Goal: Check status: Check status

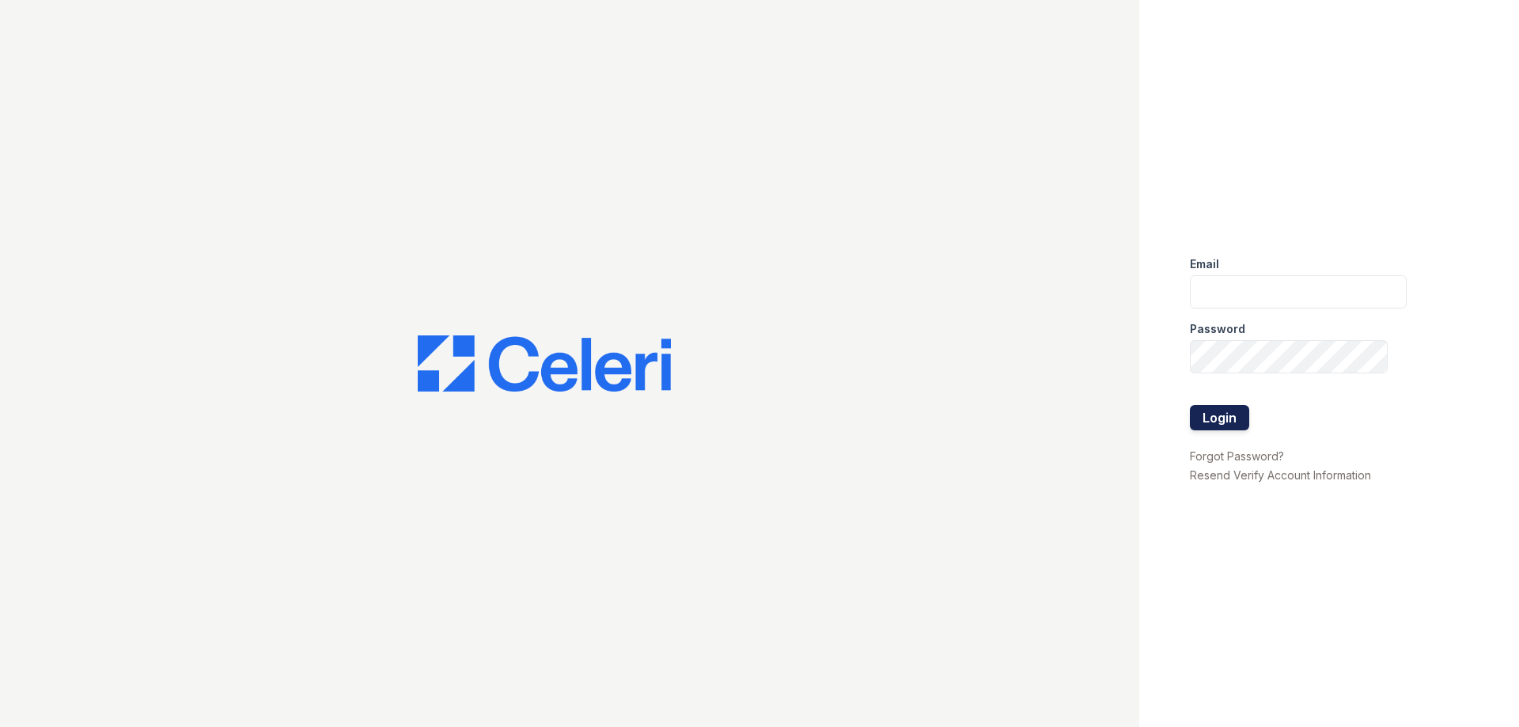
type input "[EMAIL_ADDRESS][DOMAIN_NAME]"
click at [1238, 416] on button "Login" at bounding box center [1219, 417] width 59 height 25
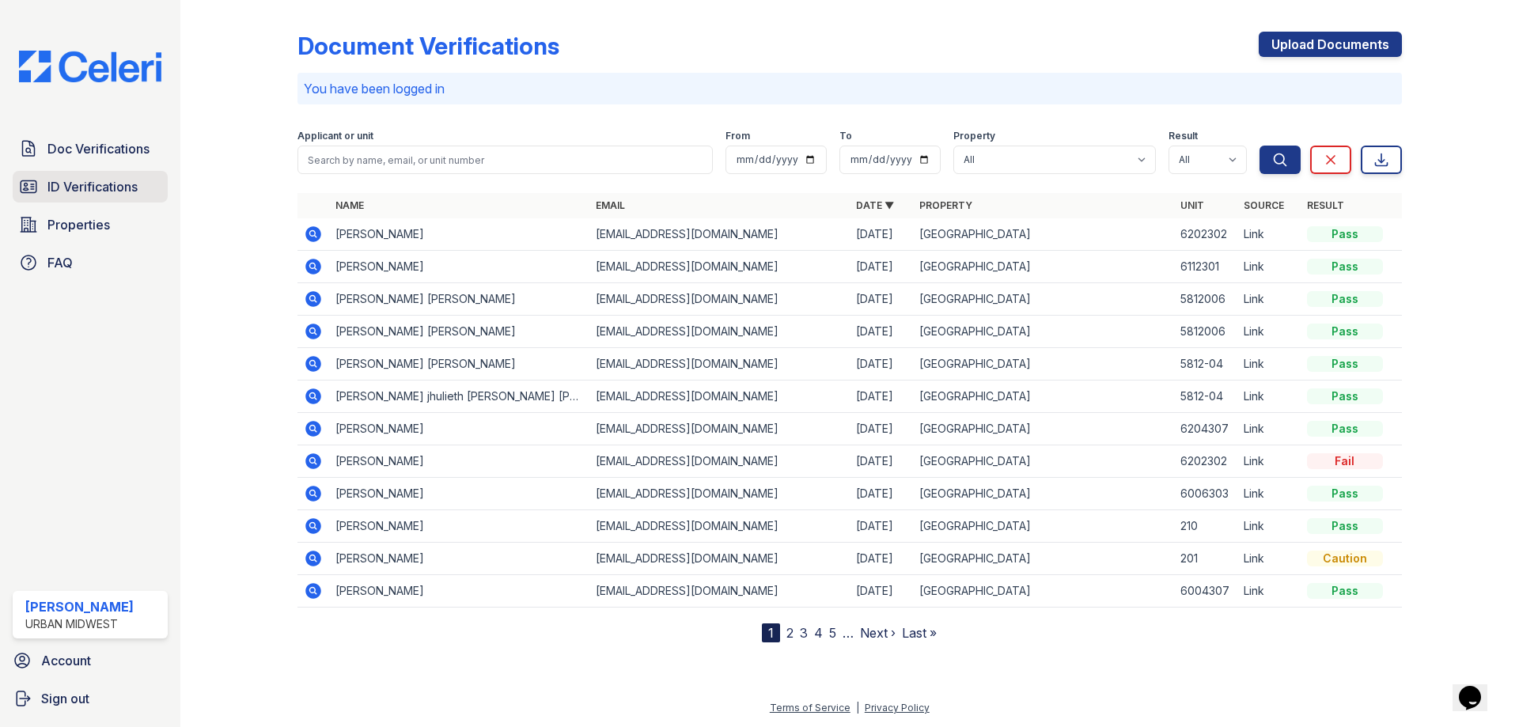
click at [111, 195] on span "ID Verifications" at bounding box center [92, 186] width 90 height 19
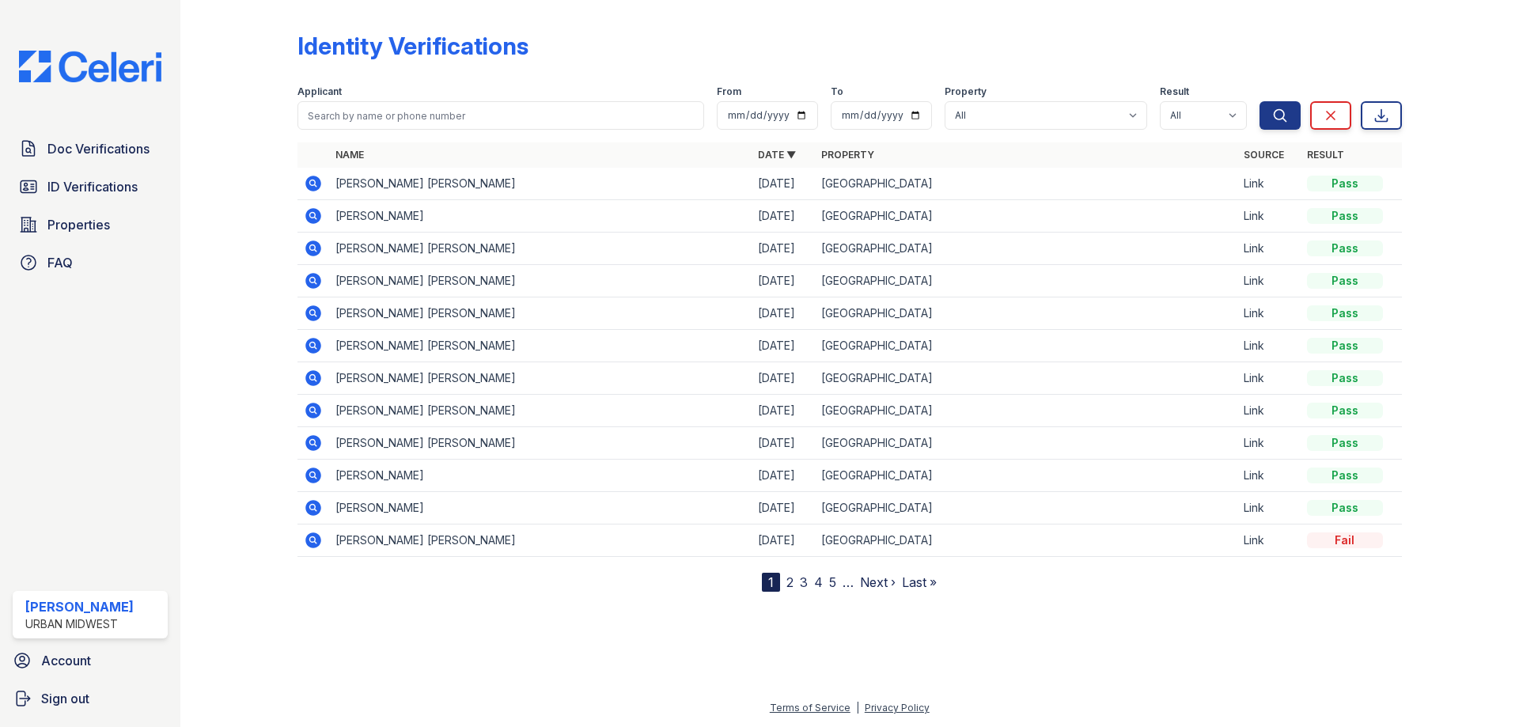
click at [317, 217] on icon at bounding box center [313, 216] width 16 height 16
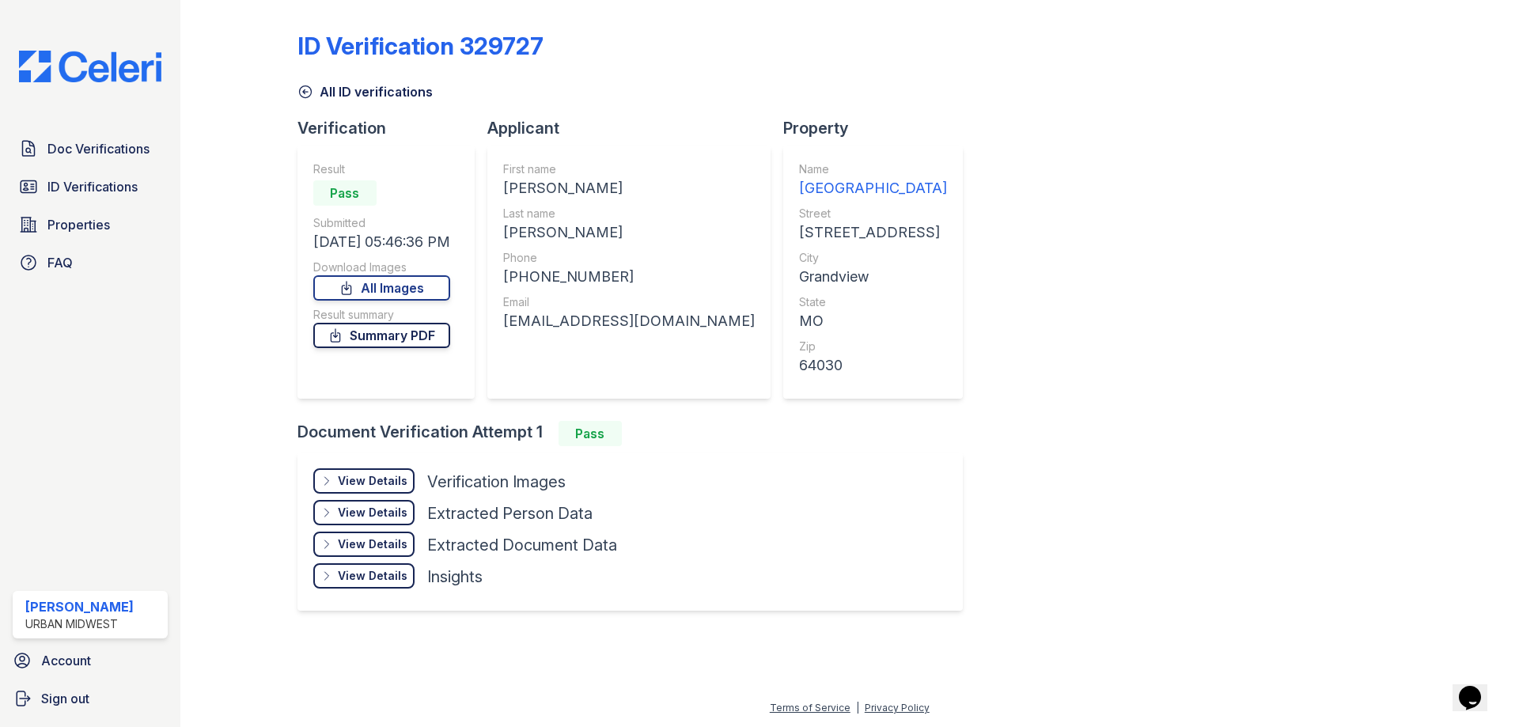
click at [395, 335] on link "Summary PDF" at bounding box center [381, 335] width 137 height 25
click at [380, 480] on div "View Details" at bounding box center [373, 481] width 70 height 16
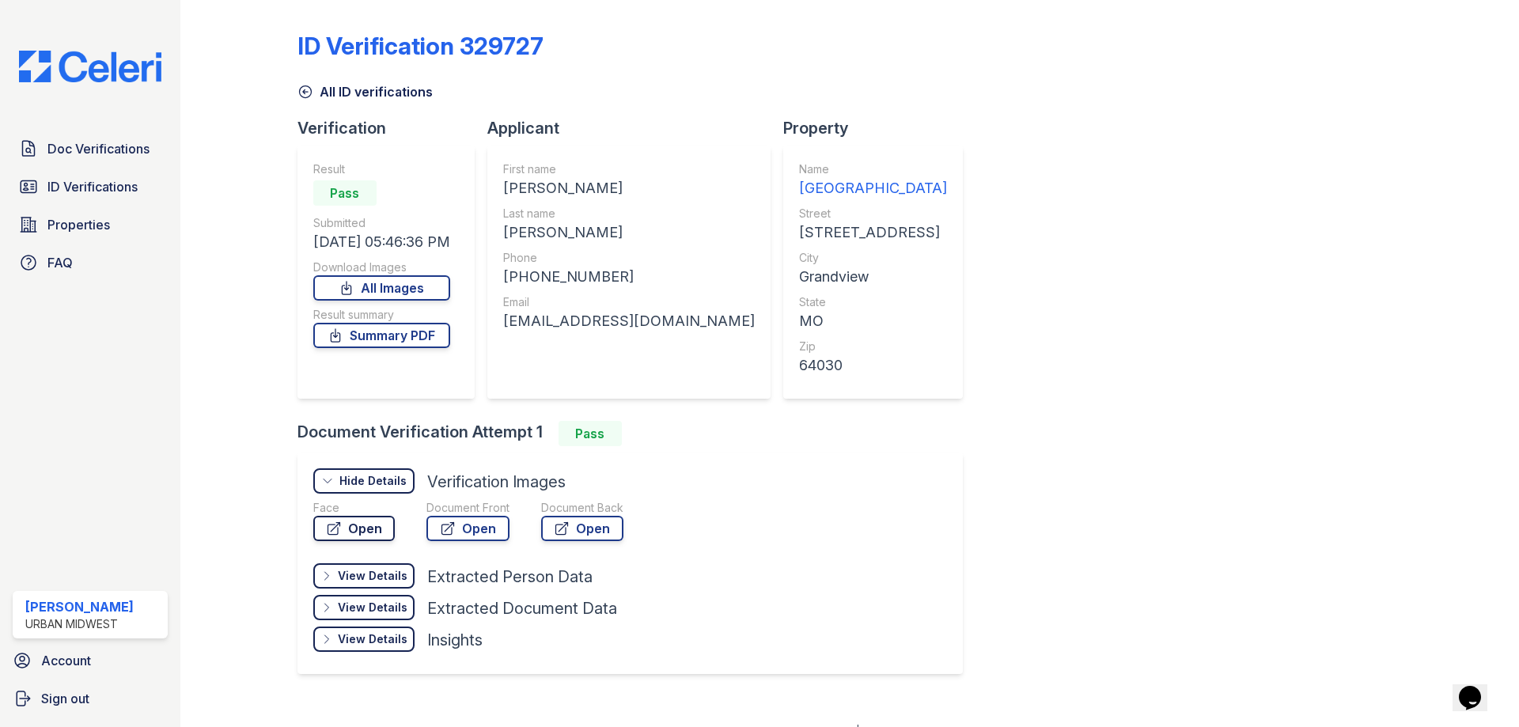
click at [373, 529] on link "Open" at bounding box center [354, 528] width 82 height 25
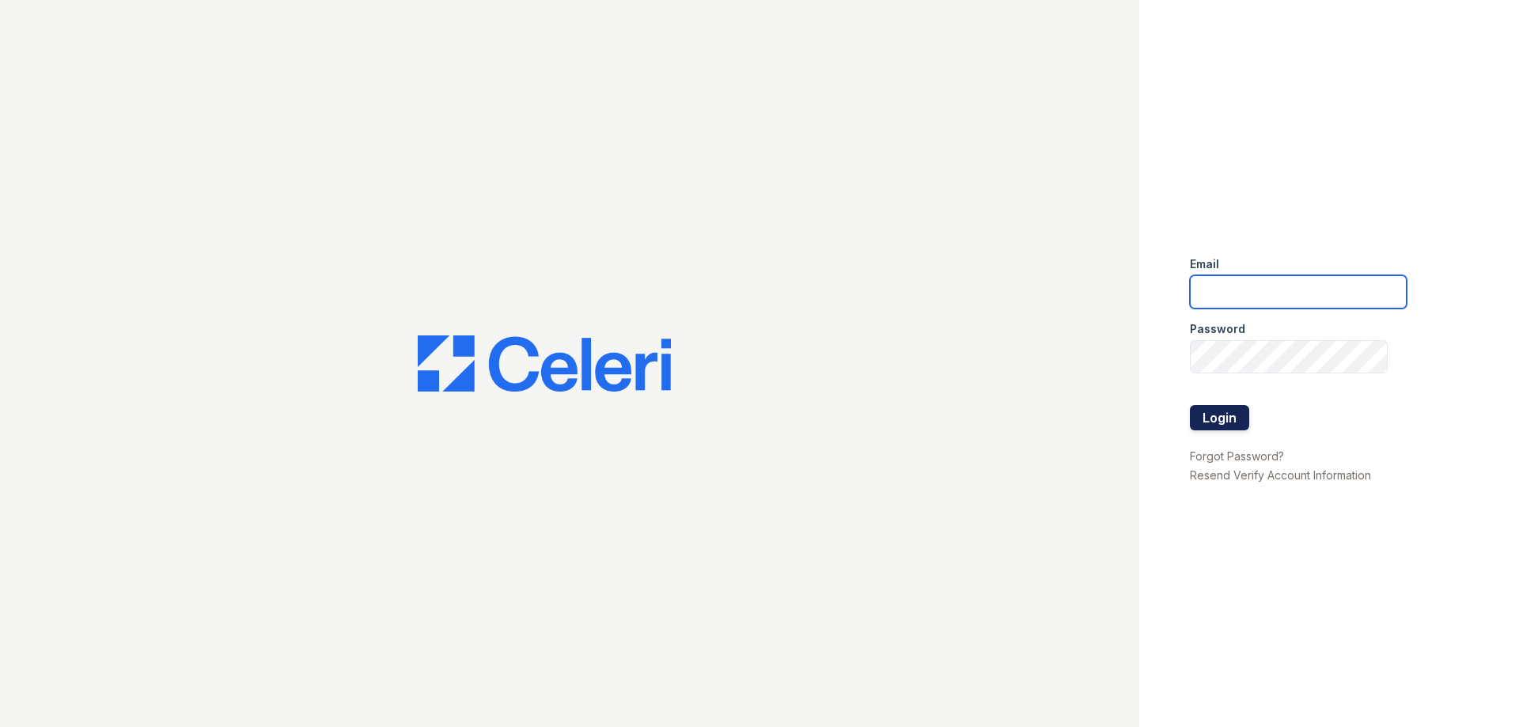
type input "[EMAIL_ADDRESS][DOMAIN_NAME]"
click at [1221, 424] on button "Login" at bounding box center [1219, 417] width 59 height 25
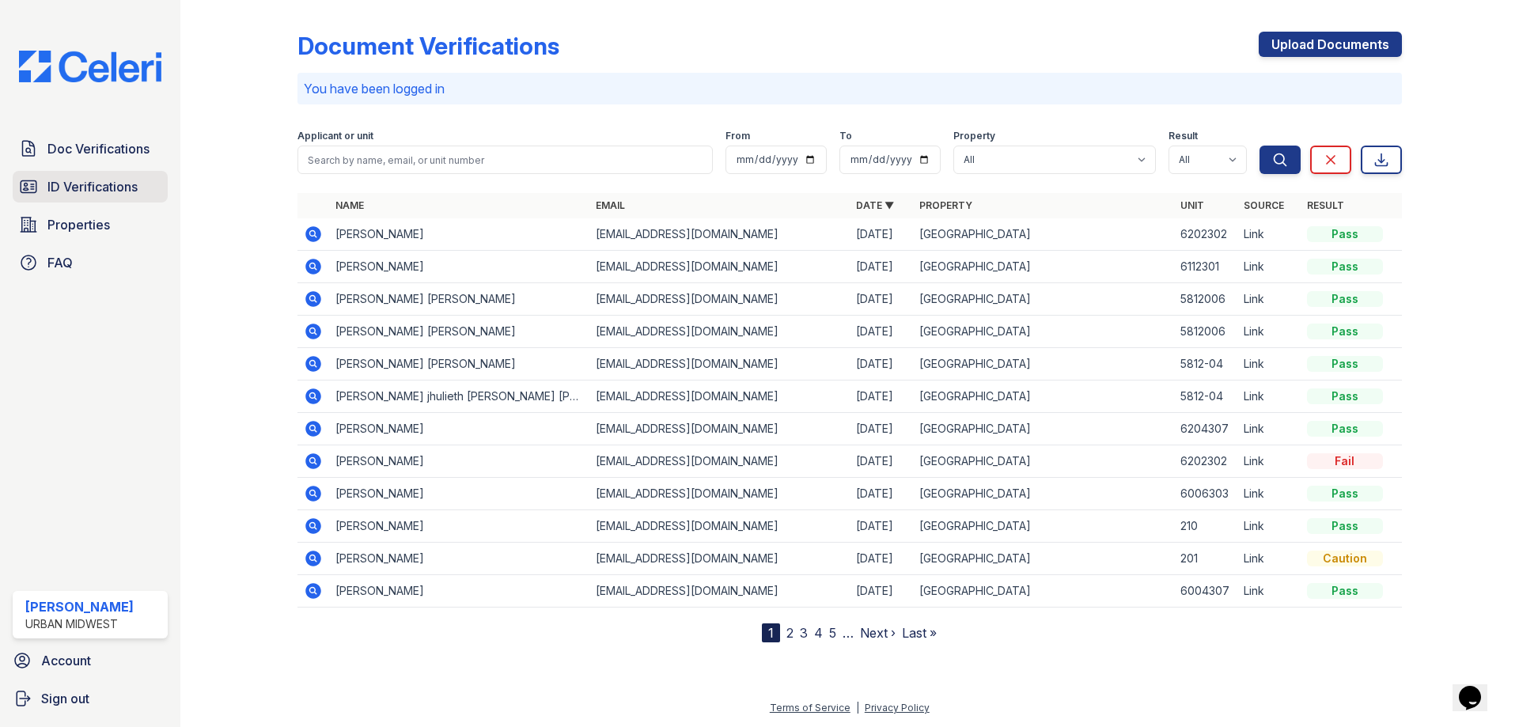
click at [76, 192] on span "ID Verifications" at bounding box center [92, 186] width 90 height 19
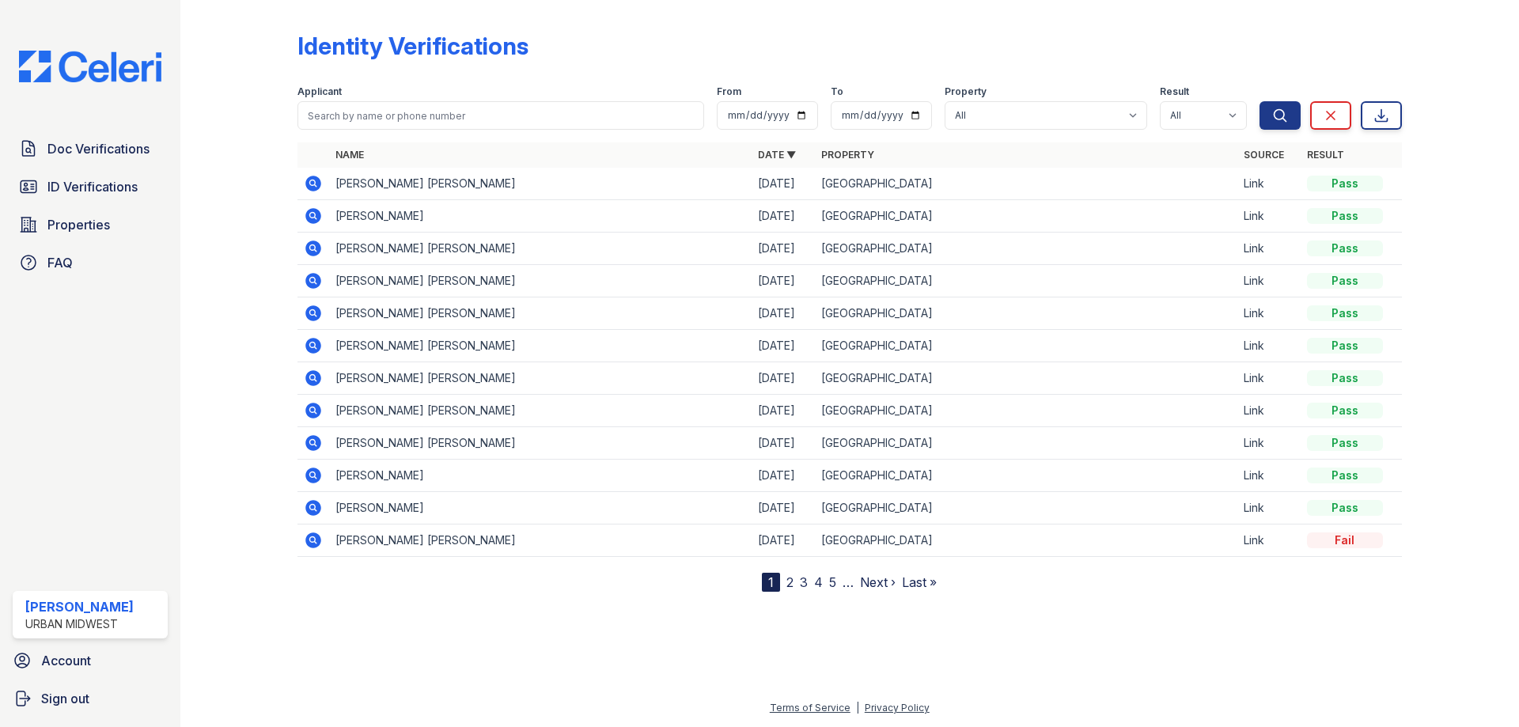
click at [313, 188] on icon at bounding box center [313, 184] width 16 height 16
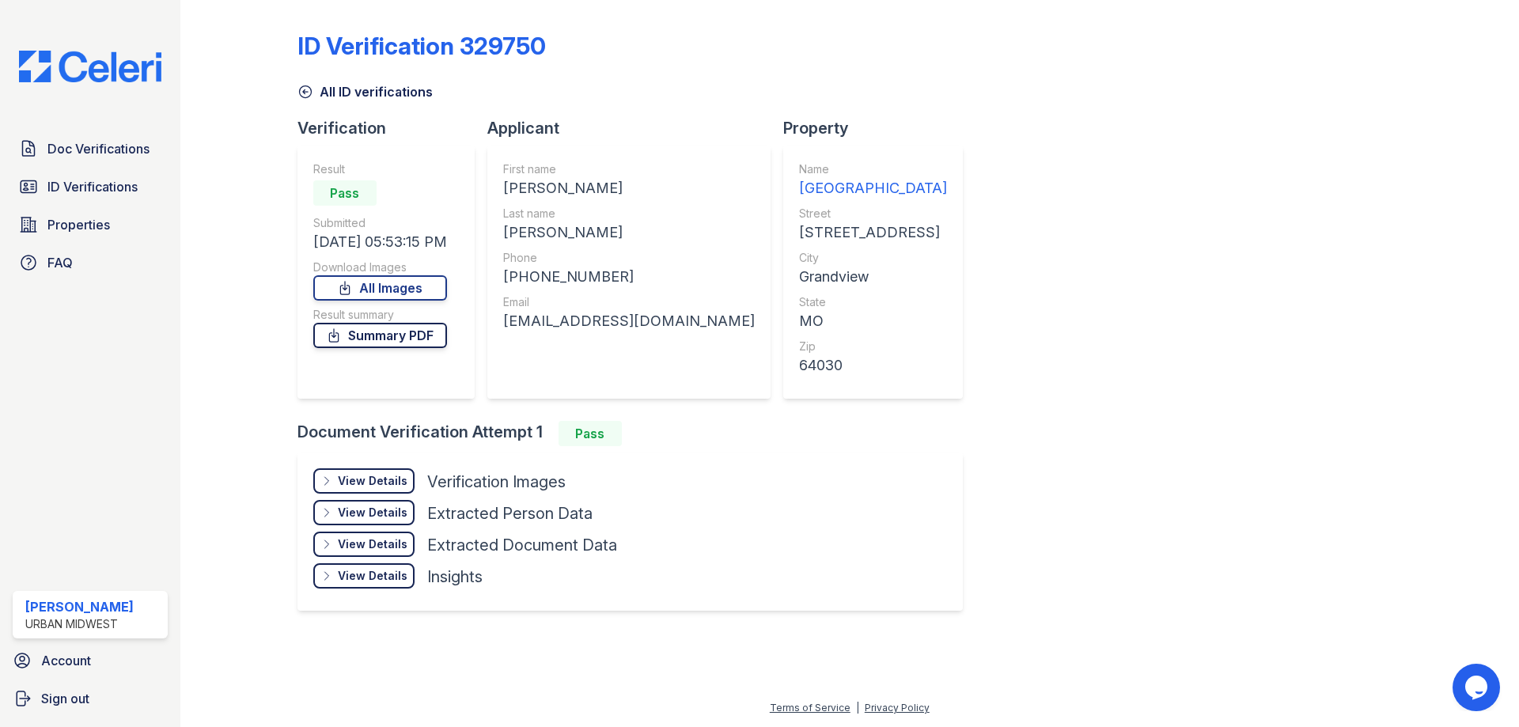
click at [403, 332] on link "Summary PDF" at bounding box center [380, 335] width 134 height 25
click at [381, 478] on div "View Details" at bounding box center [373, 481] width 70 height 16
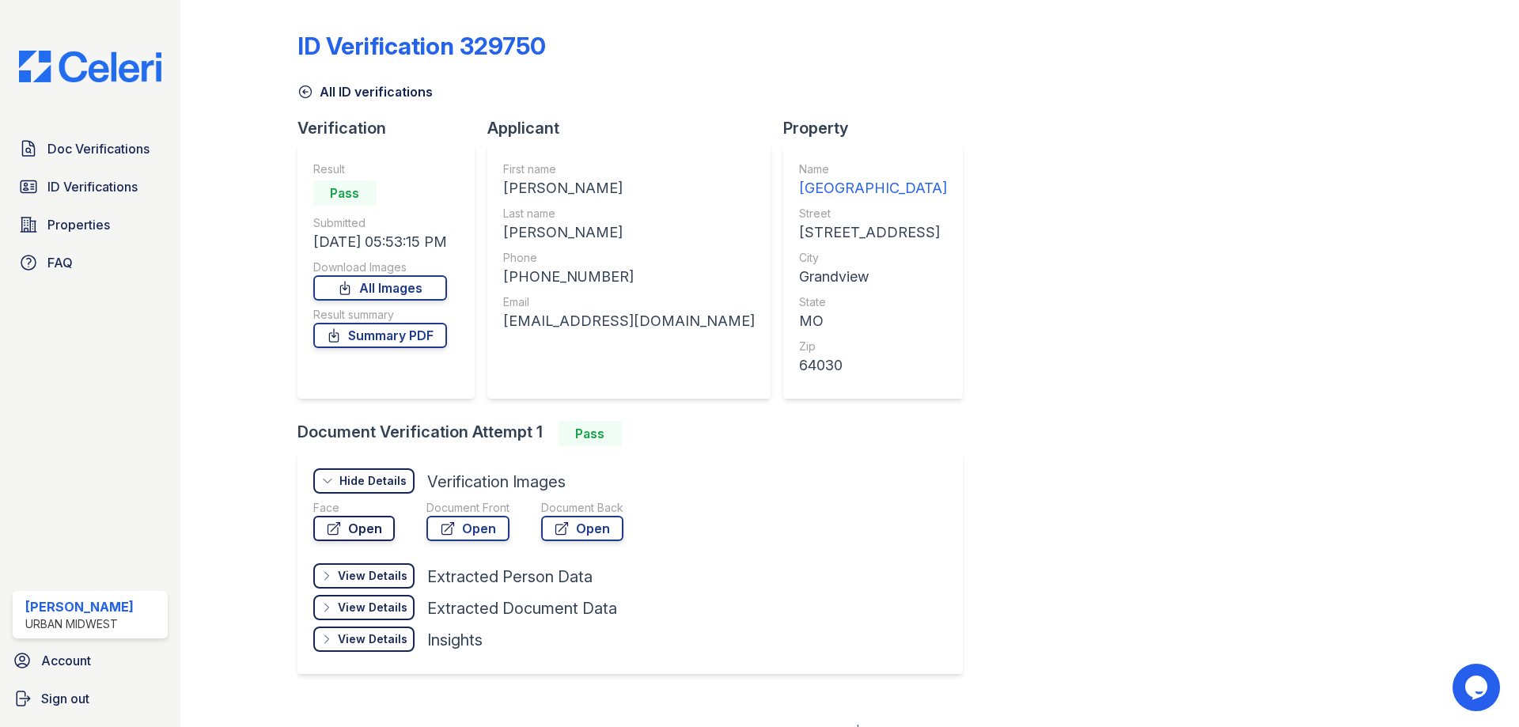
click at [374, 527] on link "Open" at bounding box center [354, 528] width 82 height 25
